Goal: Information Seeking & Learning: Learn about a topic

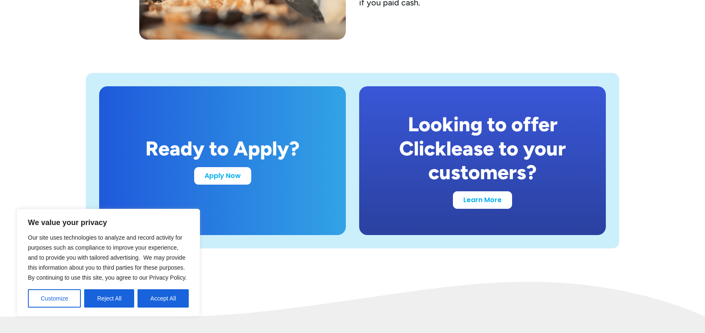
scroll to position [1626, 0]
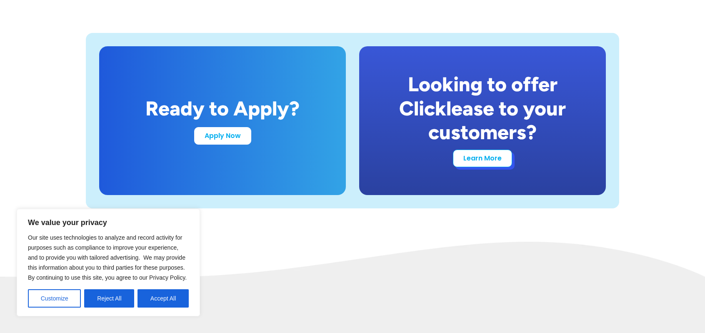
click at [494, 160] on link "Learn More" at bounding box center [482, 159] width 59 height 18
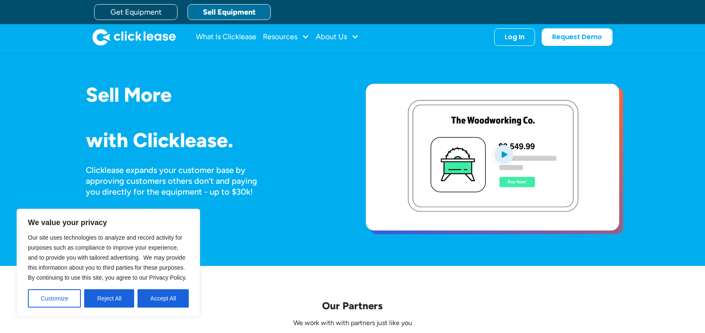
click at [505, 151] on img "open lightbox" at bounding box center [504, 154] width 23 height 23
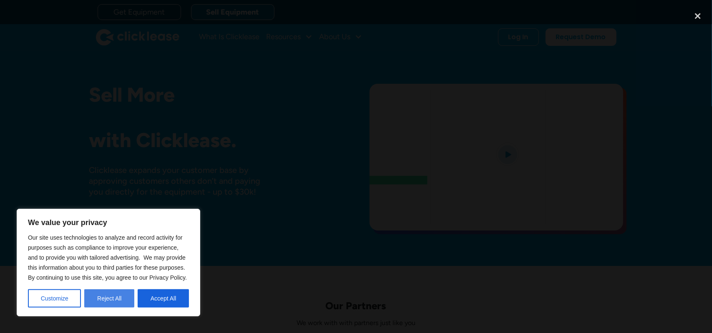
click at [120, 300] on button "Reject All" at bounding box center [109, 298] width 50 height 18
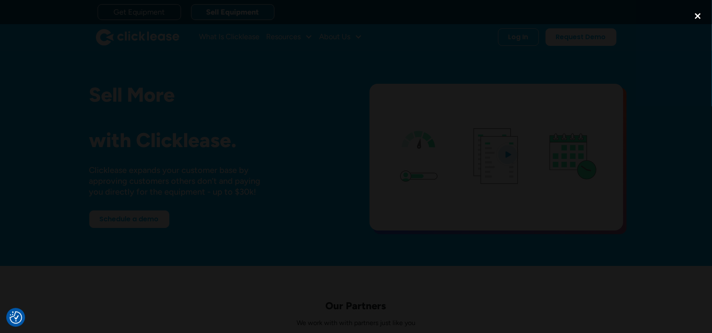
click at [696, 17] on div "close lightbox" at bounding box center [697, 16] width 28 height 18
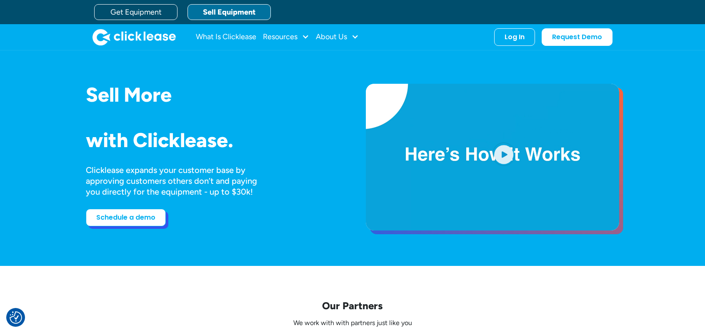
click at [134, 218] on link "Schedule a demo" at bounding box center [126, 218] width 80 height 18
